Goal: Use online tool/utility: Utilize a website feature to perform a specific function

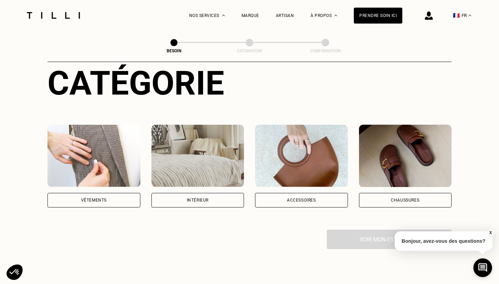
scroll to position [90, 0]
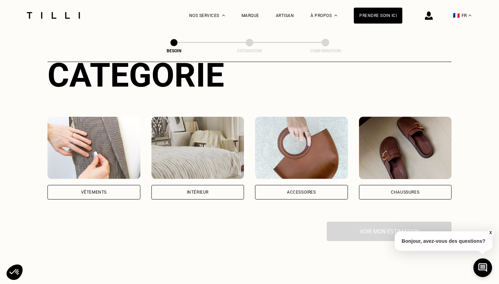
click at [230, 187] on div "Intérieur" at bounding box center [197, 192] width 93 height 15
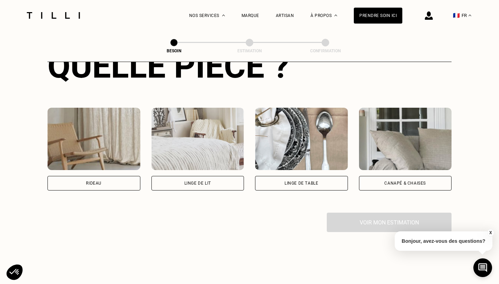
scroll to position [298, 0]
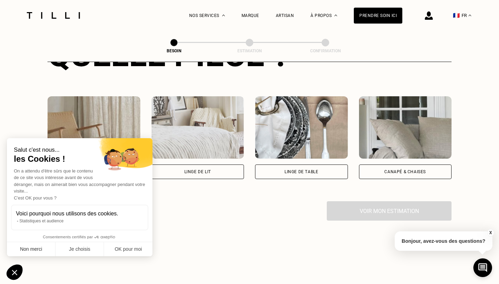
click at [36, 253] on button "Non merci" at bounding box center [31, 249] width 48 height 15
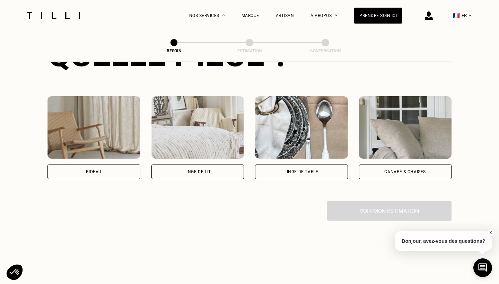
click at [92, 170] on div "Rideau" at bounding box center [94, 172] width 16 height 4
select select "FR"
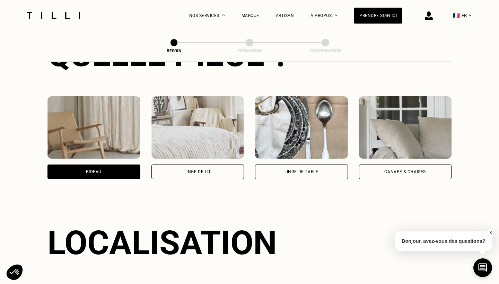
scroll to position [413, 0]
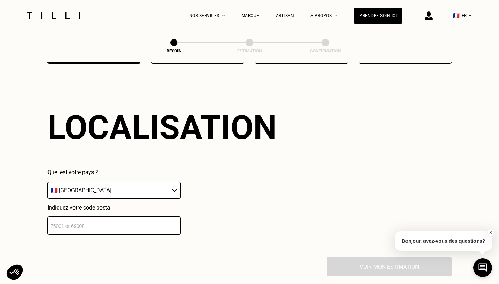
click at [116, 216] on input "number" at bounding box center [113, 225] width 133 height 18
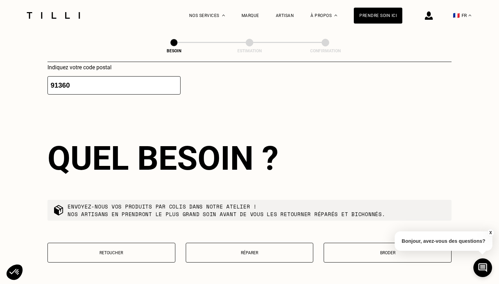
scroll to position [587, 0]
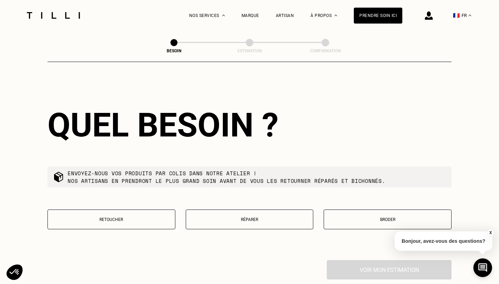
type input "91360"
click at [138, 217] on p "Retoucher" at bounding box center [111, 219] width 120 height 5
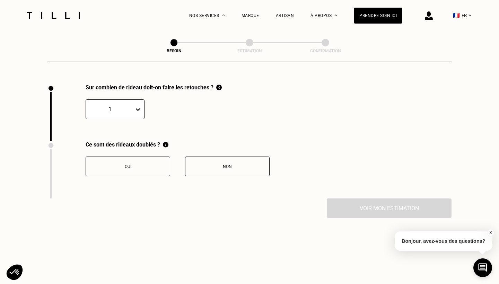
scroll to position [763, 0]
click at [127, 105] on div at bounding box center [109, 109] width 41 height 8
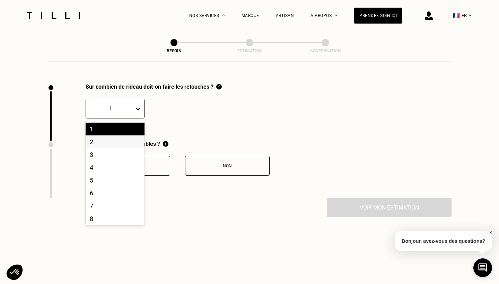
click at [121, 136] on div "2" at bounding box center [115, 141] width 59 height 13
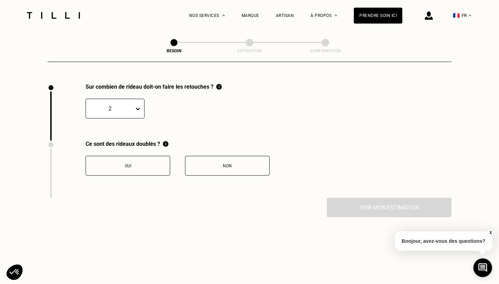
click at [218, 156] on button "Non" at bounding box center [227, 166] width 84 height 20
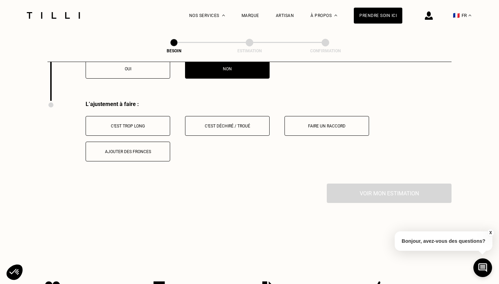
scroll to position [854, 0]
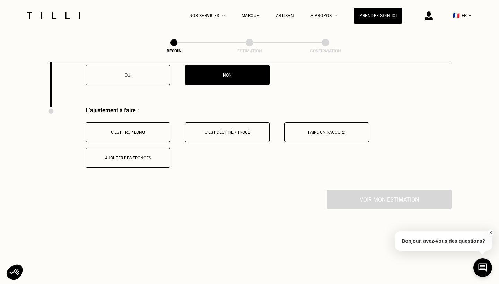
click at [151, 123] on button "C‘est trop long" at bounding box center [128, 132] width 84 height 20
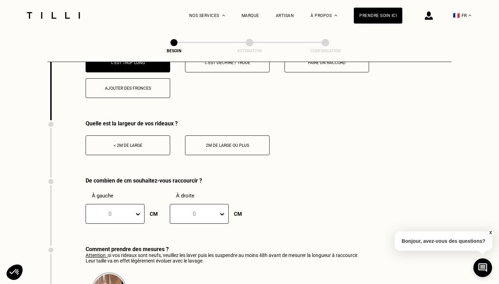
scroll to position [923, 0]
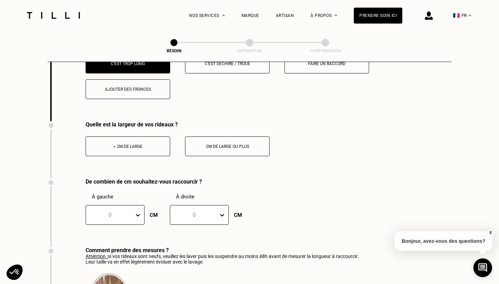
click at [144, 144] on div "< 2m de large" at bounding box center [127, 146] width 77 height 5
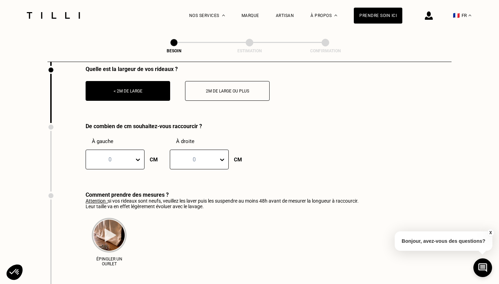
scroll to position [983, 0]
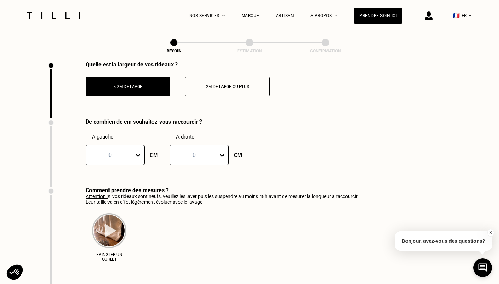
click at [132, 150] on div "0" at bounding box center [110, 155] width 48 height 11
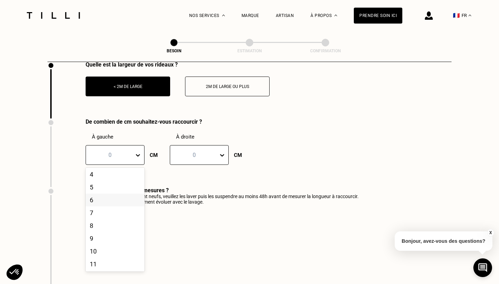
scroll to position [55, 0]
click at [120, 242] on div "10" at bounding box center [115, 248] width 59 height 13
click at [123, 151] on div at bounding box center [109, 155] width 41 height 8
click at [119, 169] on div "0" at bounding box center [115, 175] width 59 height 13
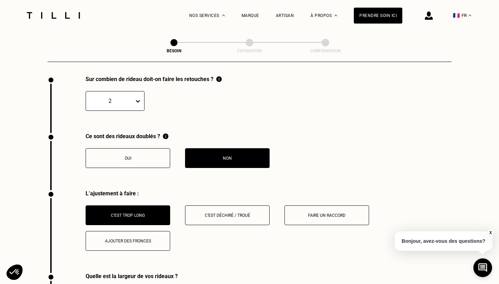
scroll to position [771, 0]
click at [130, 206] on button "C‘est trop long" at bounding box center [128, 216] width 84 height 20
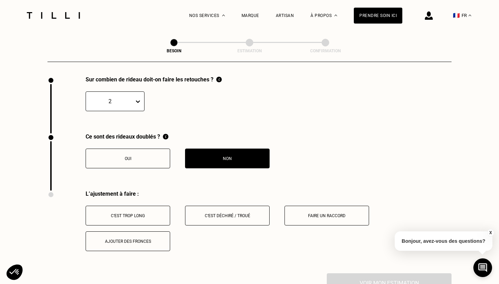
click at [346, 216] on button "Faire un raccord" at bounding box center [326, 216] width 84 height 20
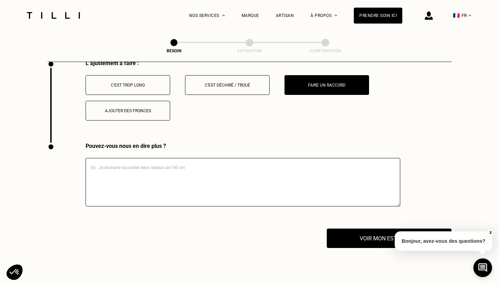
scroll to position [941, 0]
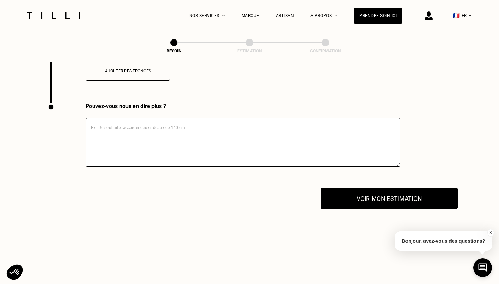
click at [352, 191] on button "Voir mon estimation" at bounding box center [388, 198] width 137 height 21
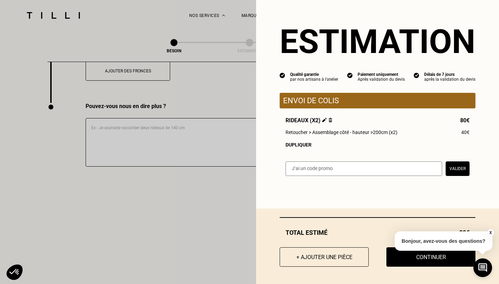
click at [330, 120] on img at bounding box center [330, 120] width 4 height 5
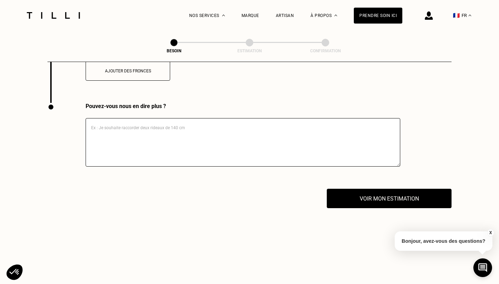
click at [492, 230] on button "X" at bounding box center [489, 233] width 7 height 8
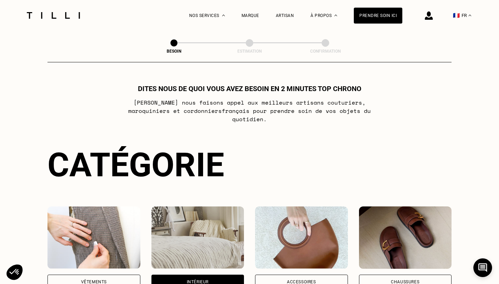
scroll to position [0, 0]
